Goal: Transaction & Acquisition: Purchase product/service

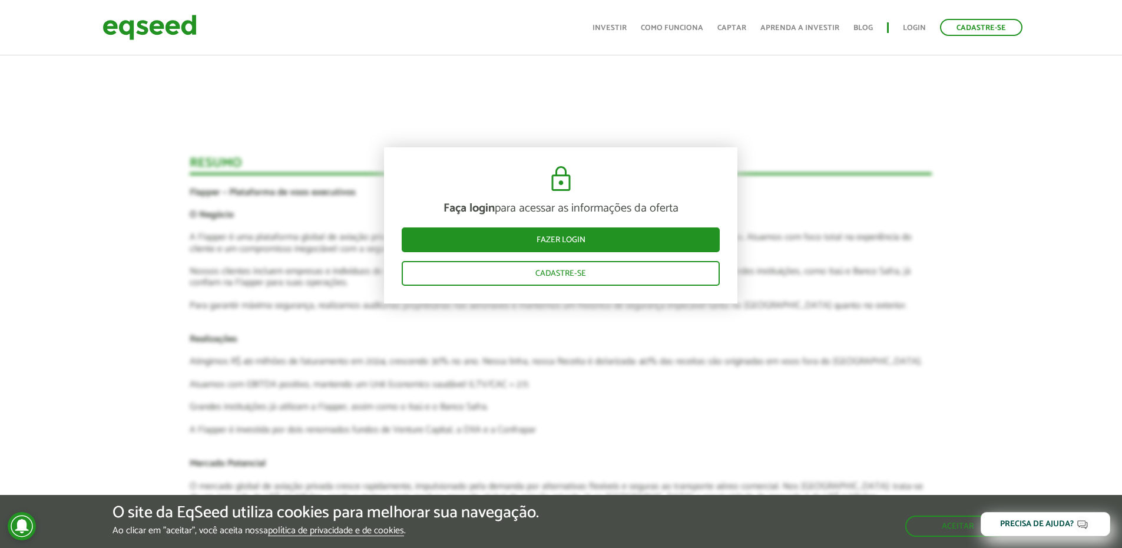
scroll to position [1237, 0]
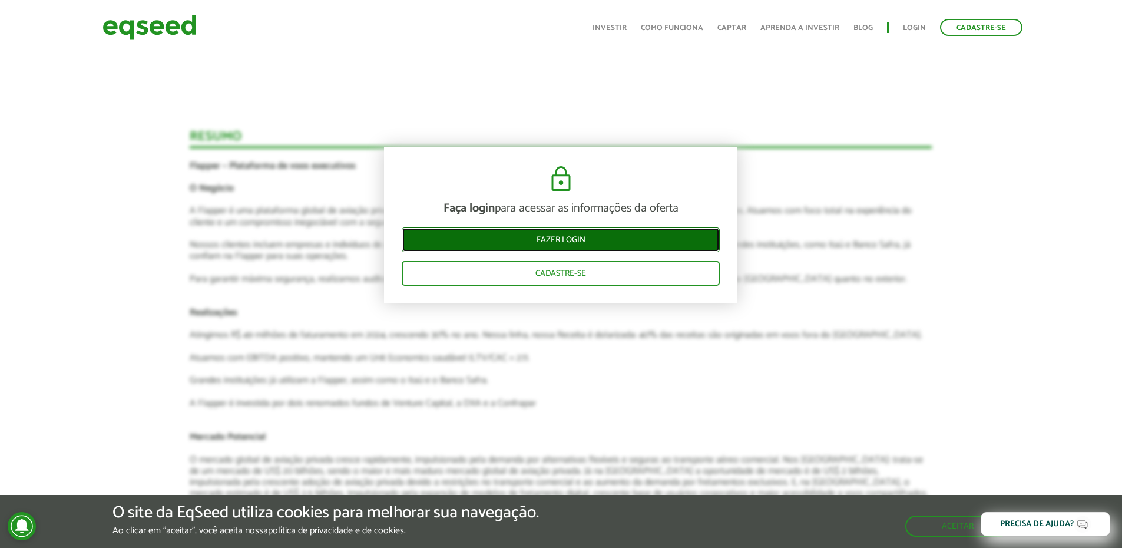
click at [655, 242] on link "Fazer login" at bounding box center [561, 239] width 318 height 25
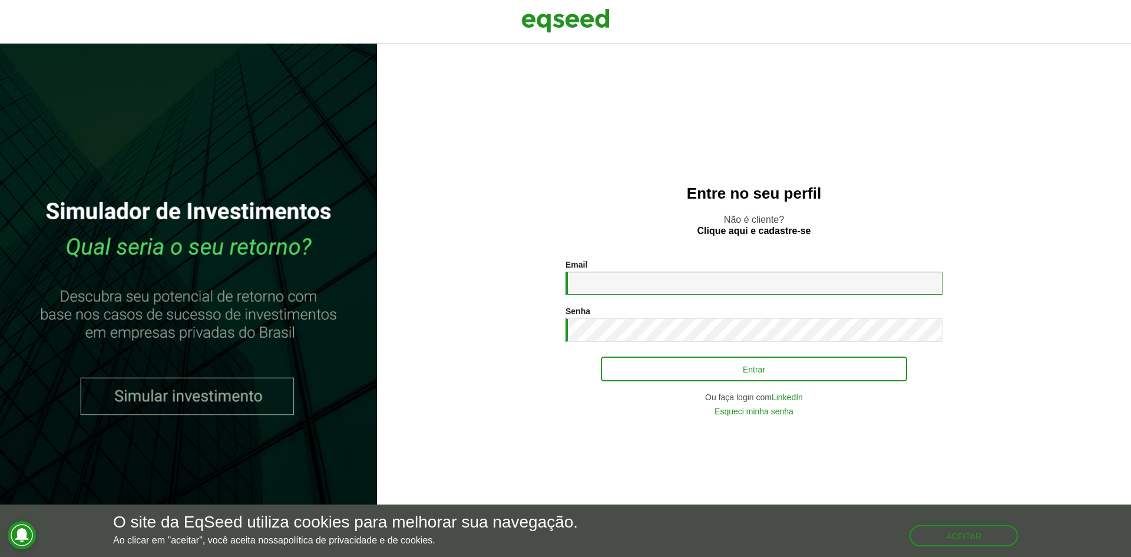
type input "**********"
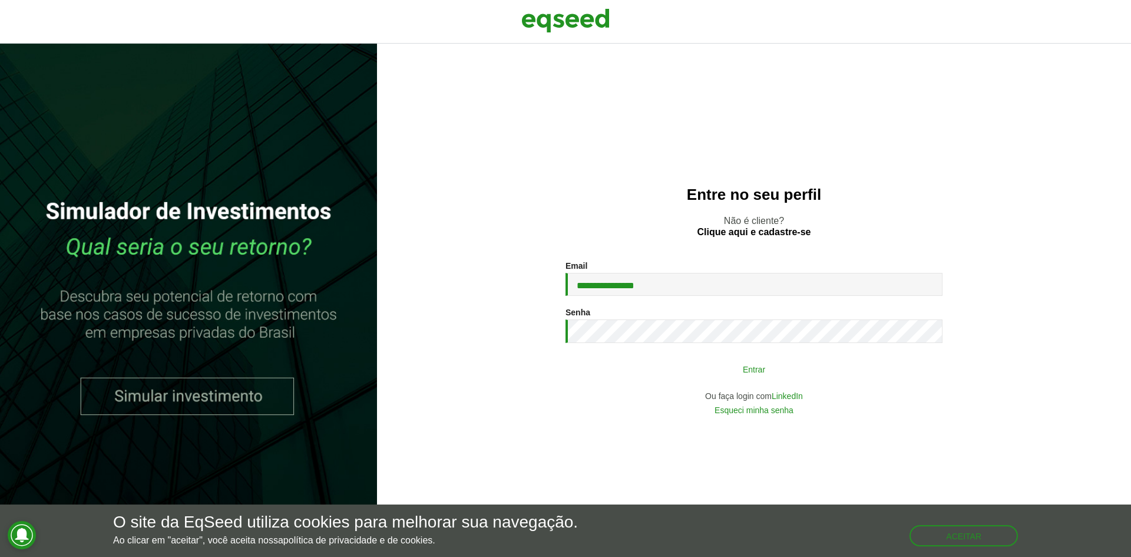
click at [682, 362] on button "Entrar" at bounding box center [754, 369] width 306 height 22
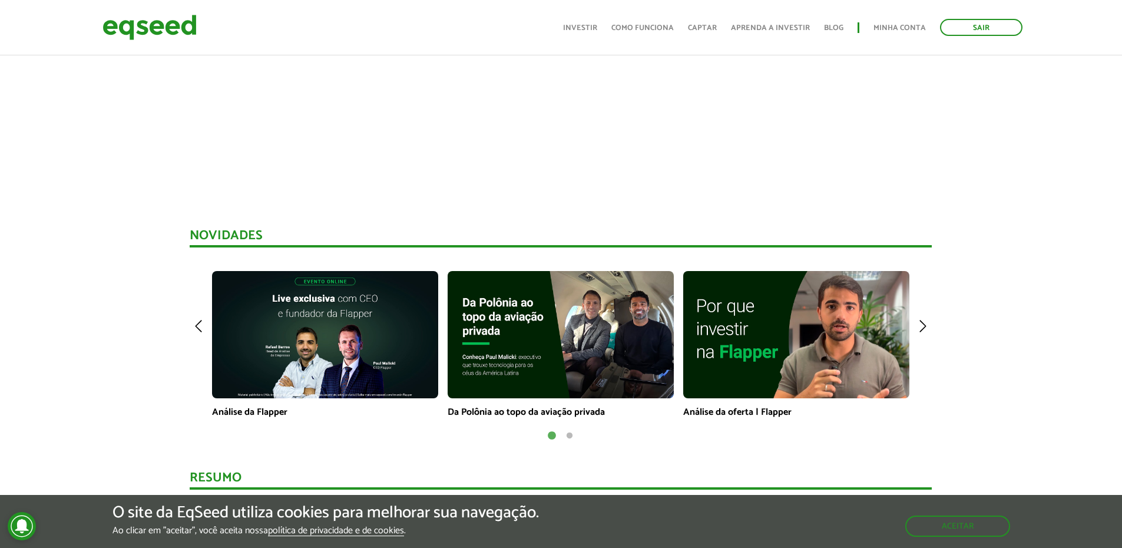
scroll to position [767, 0]
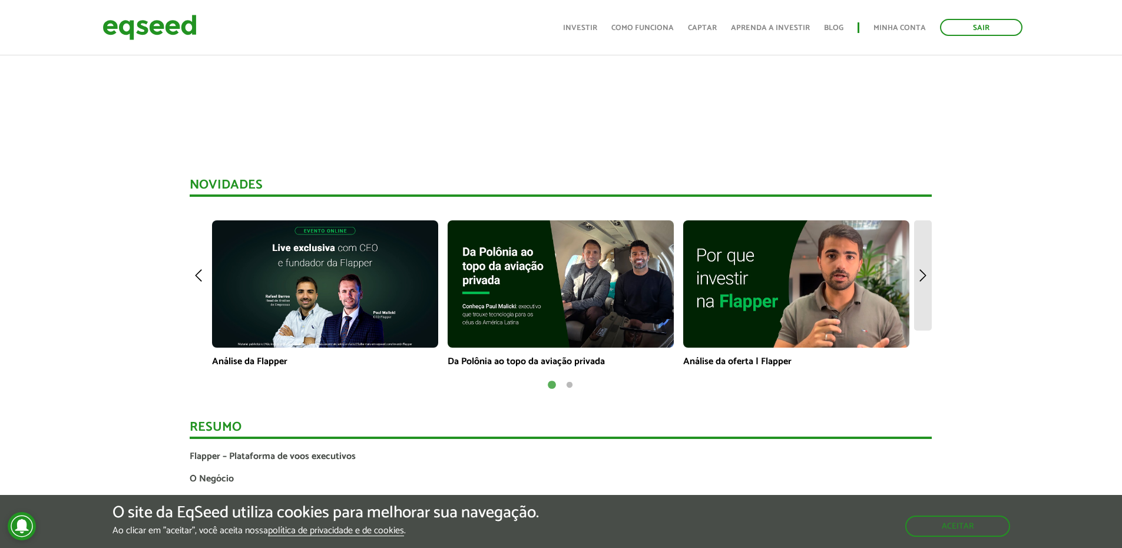
click at [923, 276] on img at bounding box center [923, 275] width 18 height 110
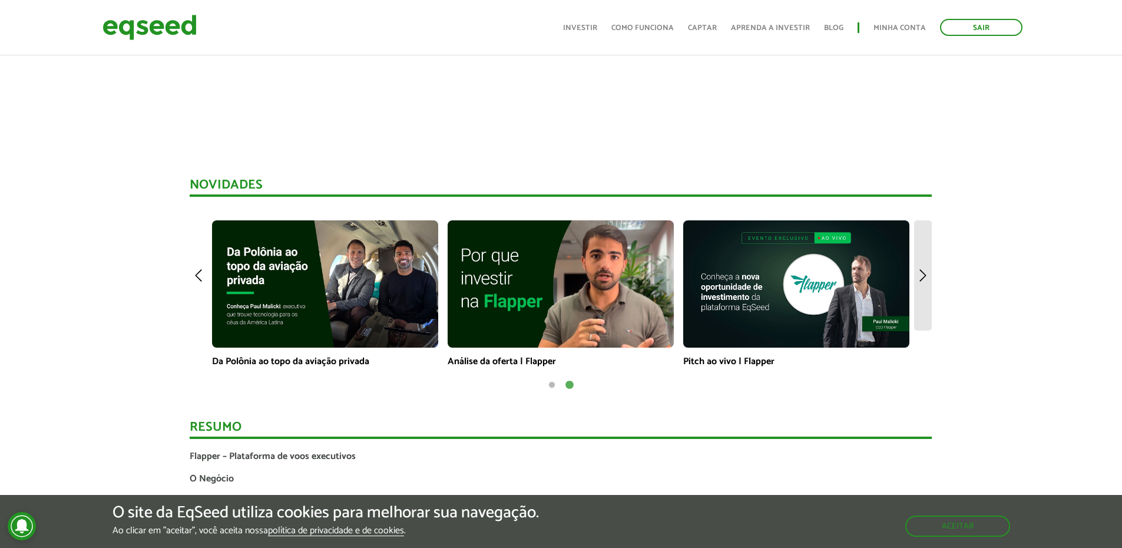
click at [925, 276] on img at bounding box center [923, 275] width 18 height 110
click at [546, 295] on img at bounding box center [561, 283] width 226 height 127
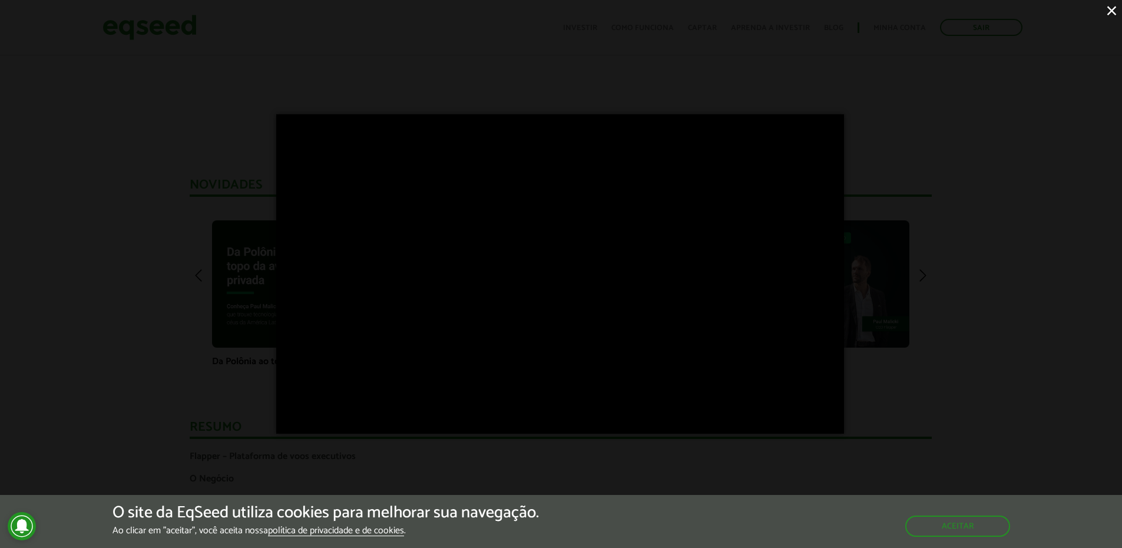
click at [975, 371] on div "×" at bounding box center [561, 274] width 1122 height 548
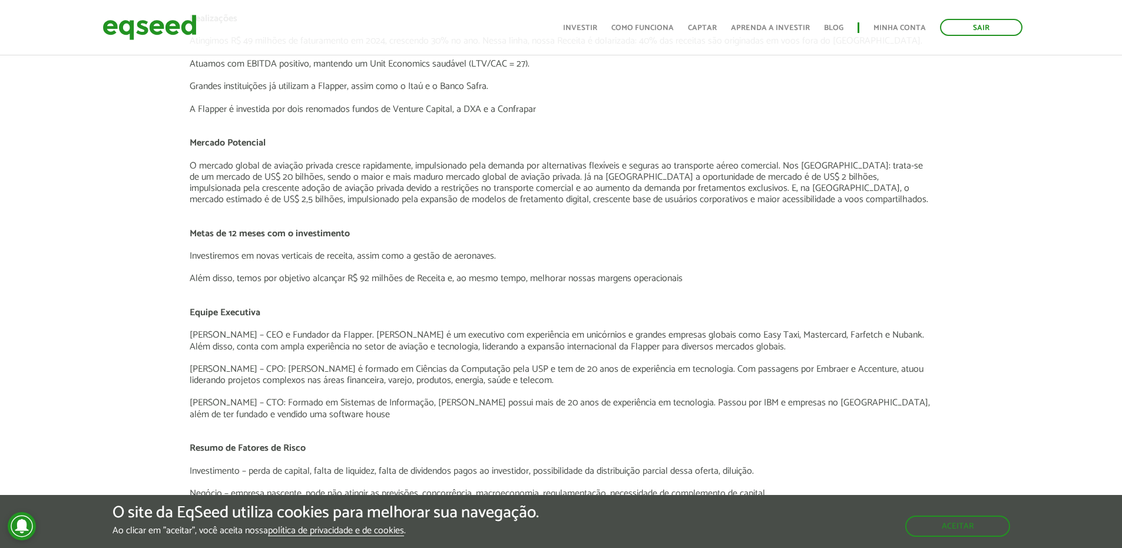
scroll to position [1356, 0]
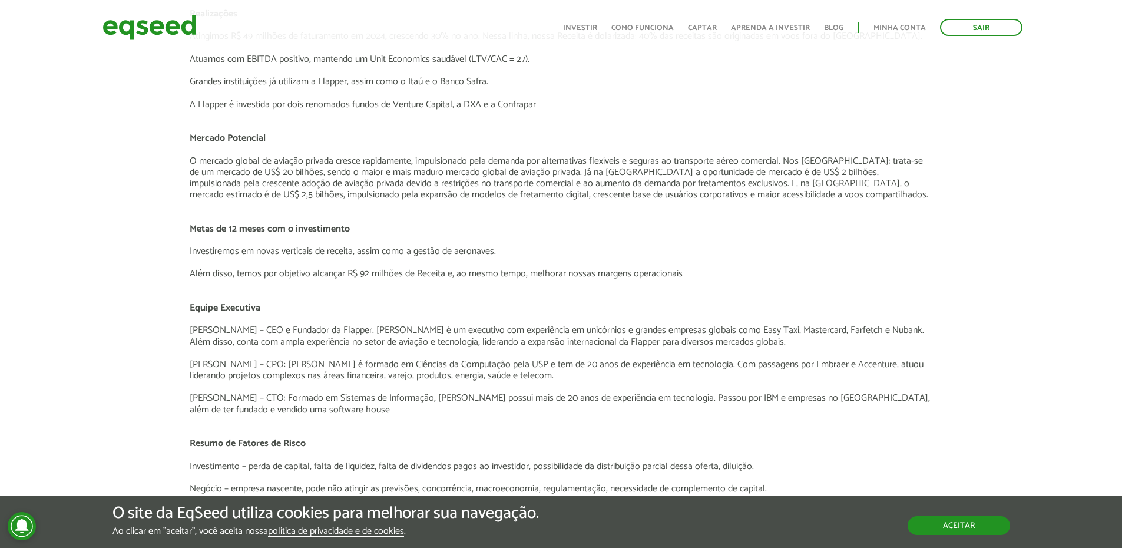
click at [929, 529] on button "Aceitar" at bounding box center [959, 525] width 103 height 19
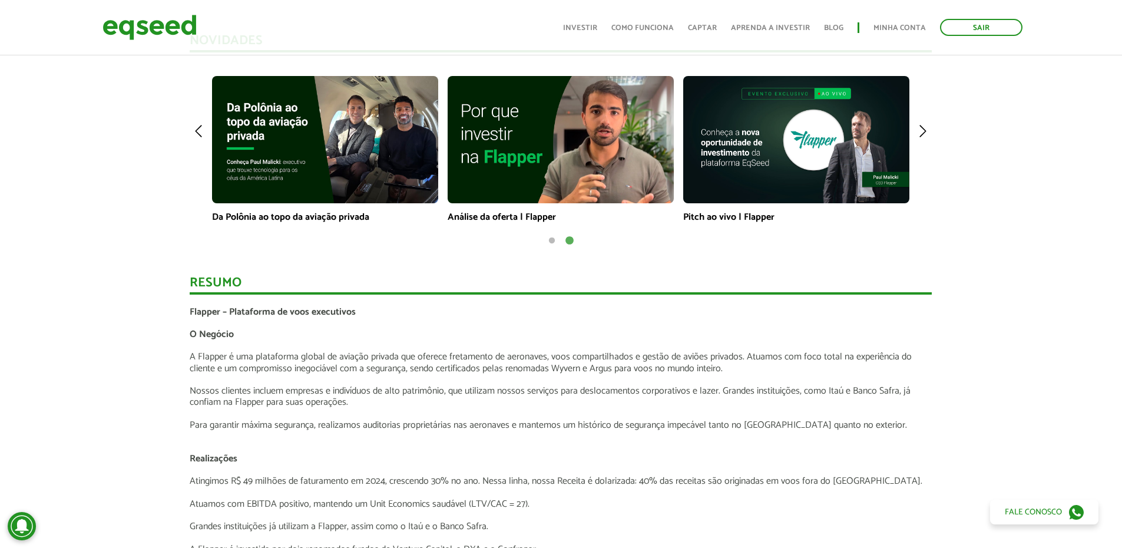
scroll to position [885, 0]
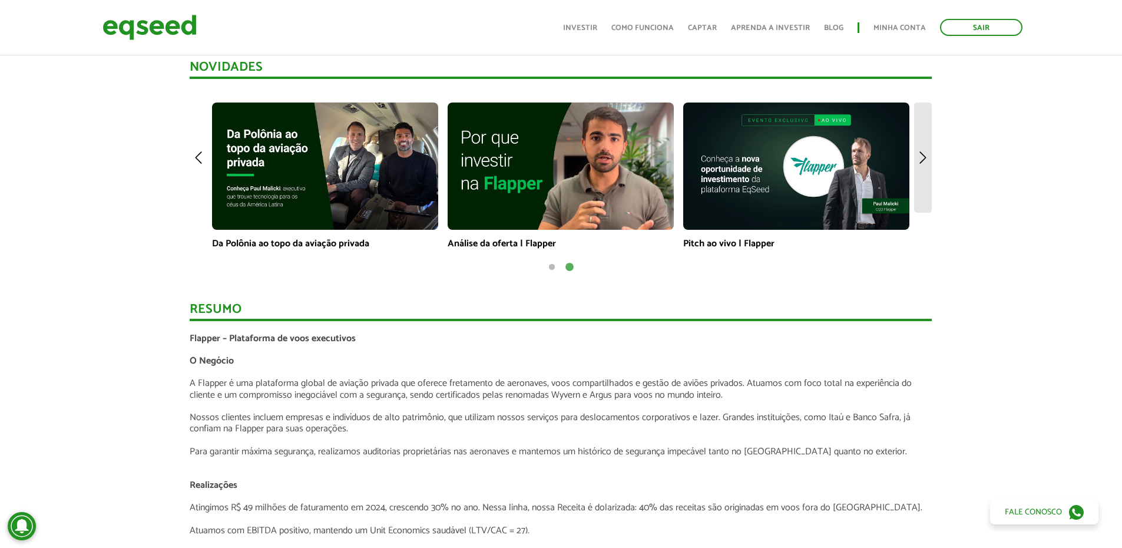
click at [927, 157] on img at bounding box center [923, 158] width 18 height 110
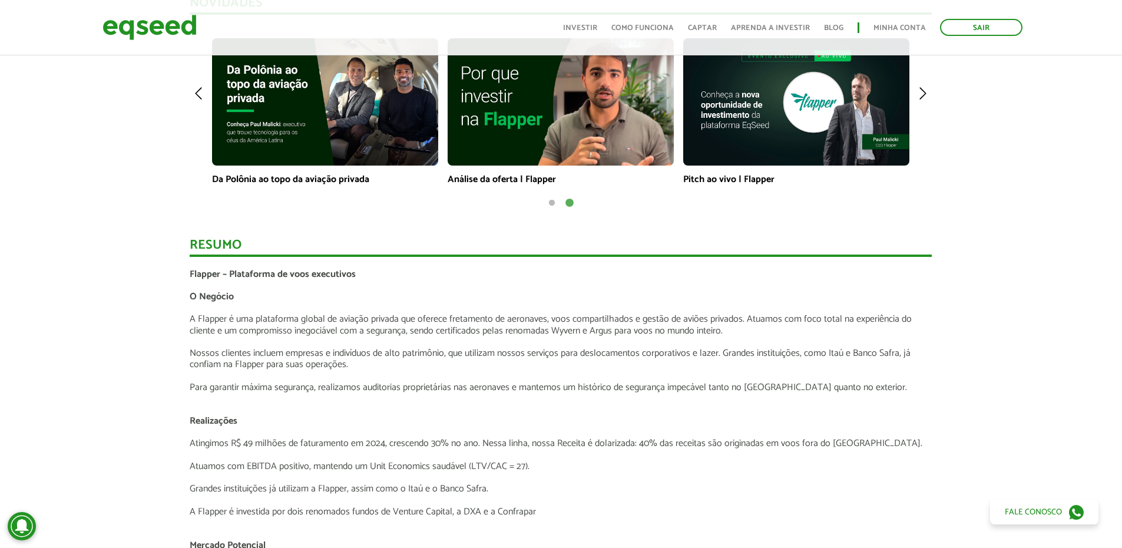
scroll to position [944, 0]
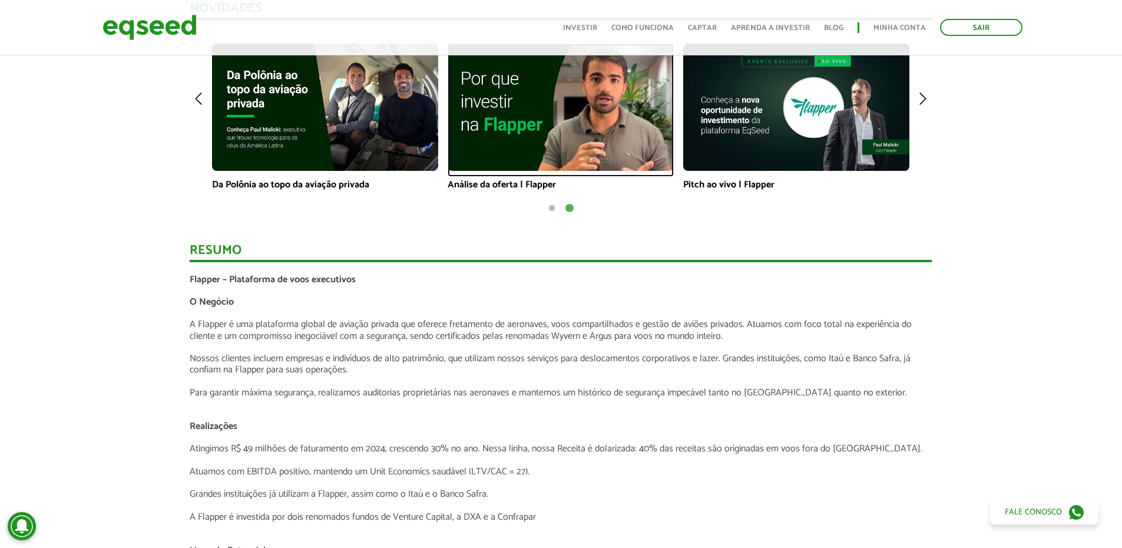
click at [562, 121] on img at bounding box center [561, 107] width 226 height 127
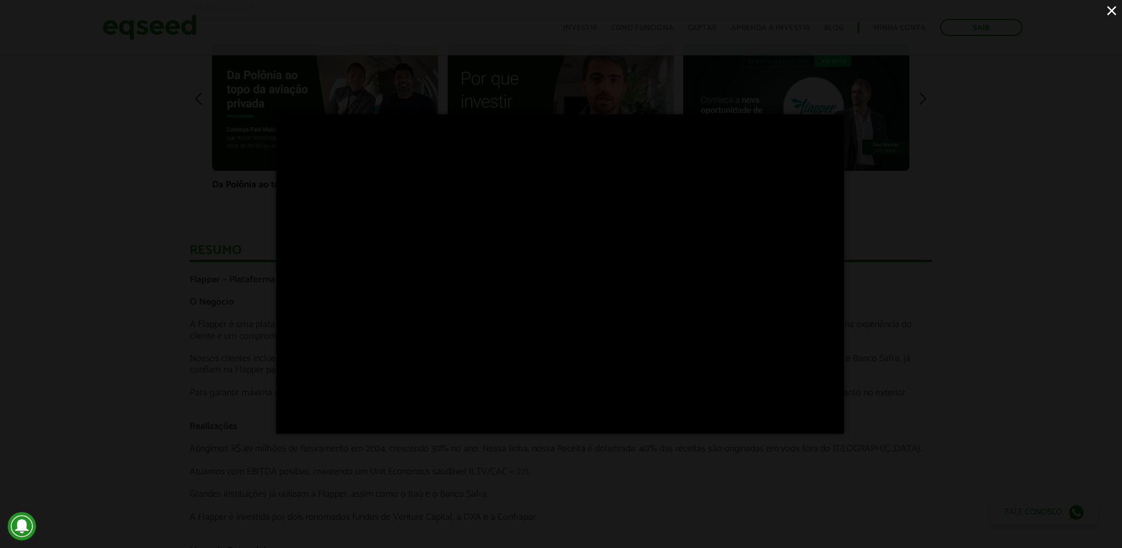
click at [979, 302] on div "×" at bounding box center [561, 274] width 1122 height 548
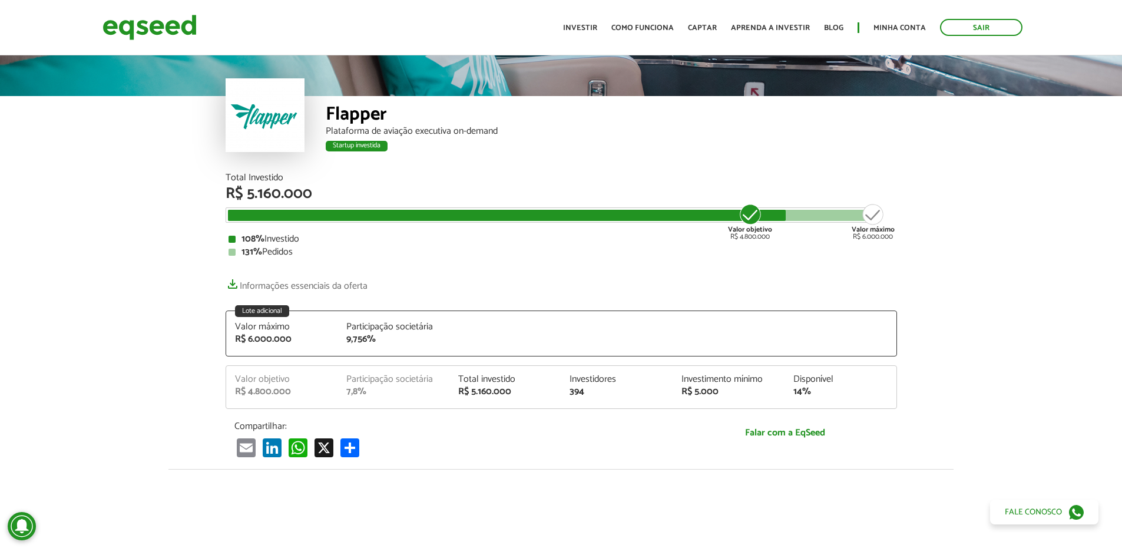
scroll to position [1, 0]
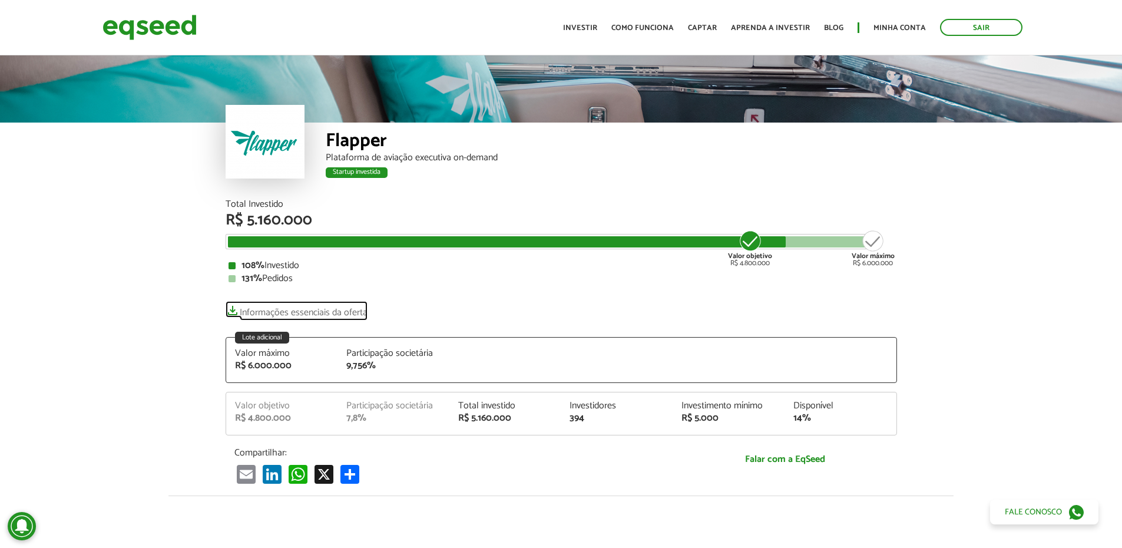
click at [252, 309] on link "Informações essenciais da oferta" at bounding box center [297, 309] width 142 height 16
click at [148, 29] on img at bounding box center [150, 27] width 94 height 31
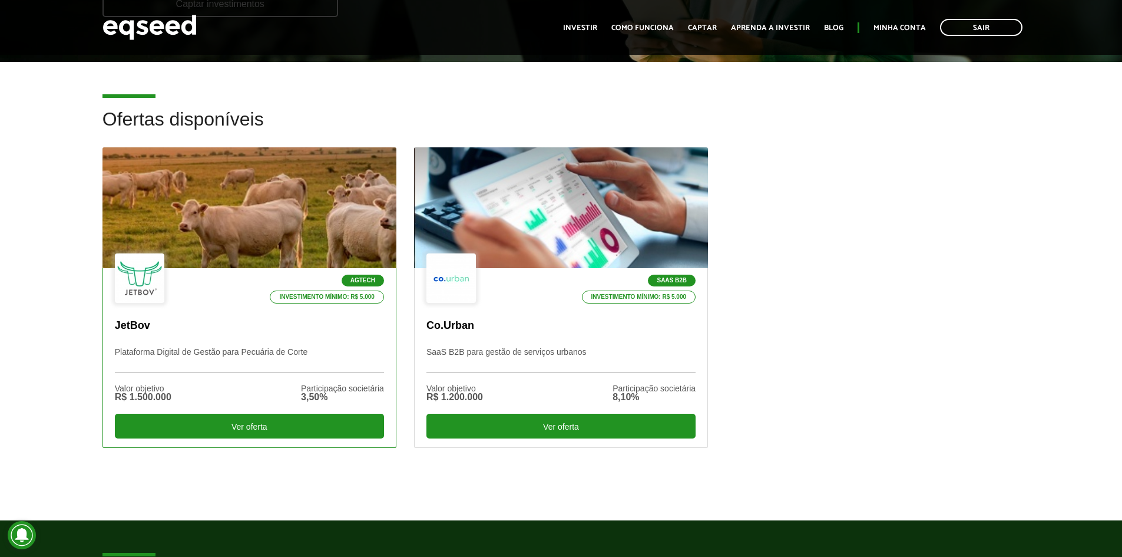
scroll to position [295, 0]
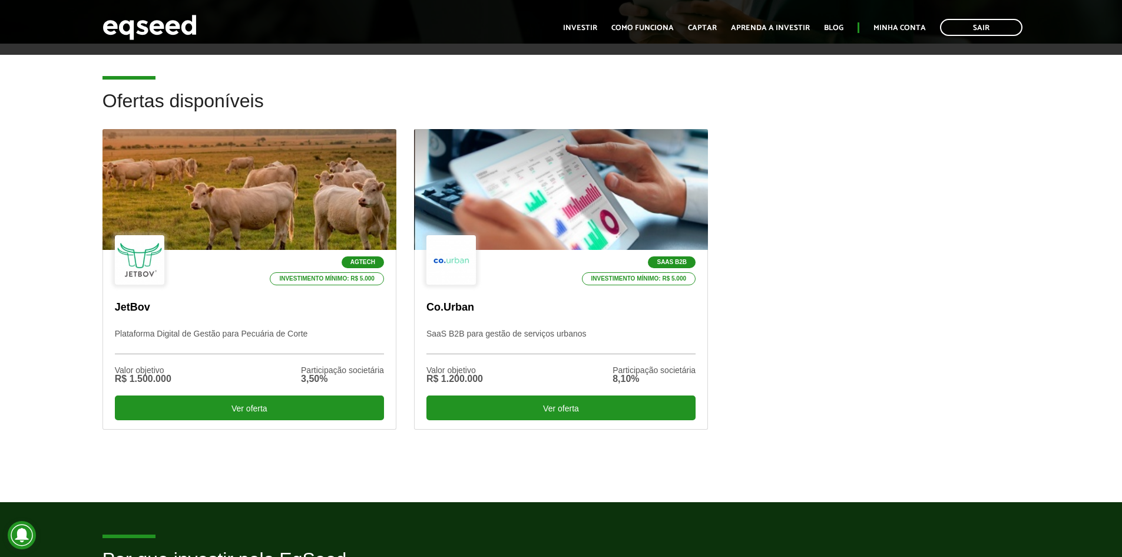
click at [192, 75] on article "Ofertas disponíveis Agtech Investimento mínimo: R$ 5.000 JetBov Plataforma Digi…" at bounding box center [561, 273] width 1122 height 458
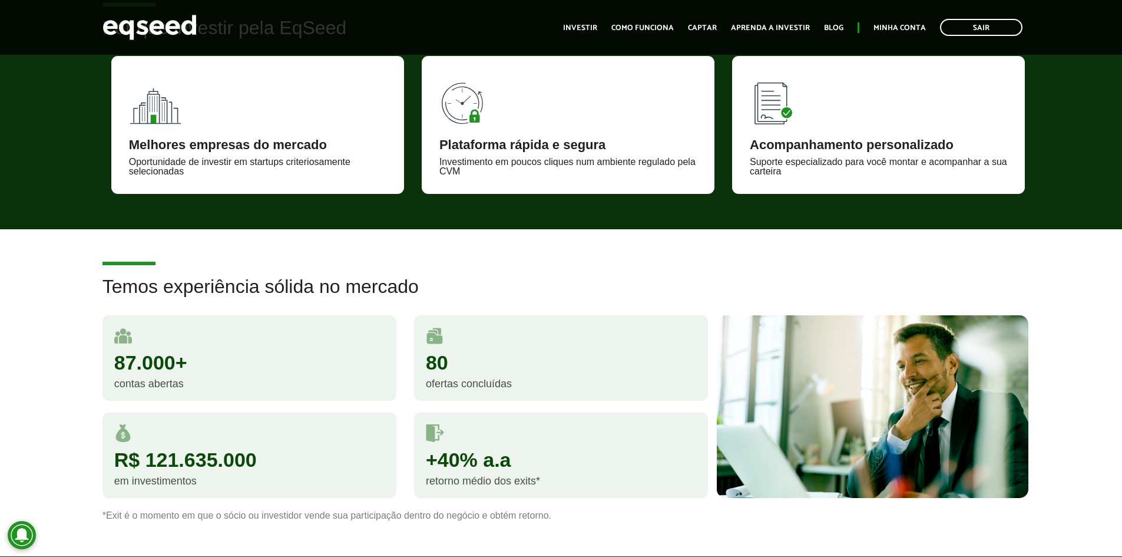
scroll to position [825, 0]
